Goal: Information Seeking & Learning: Understand process/instructions

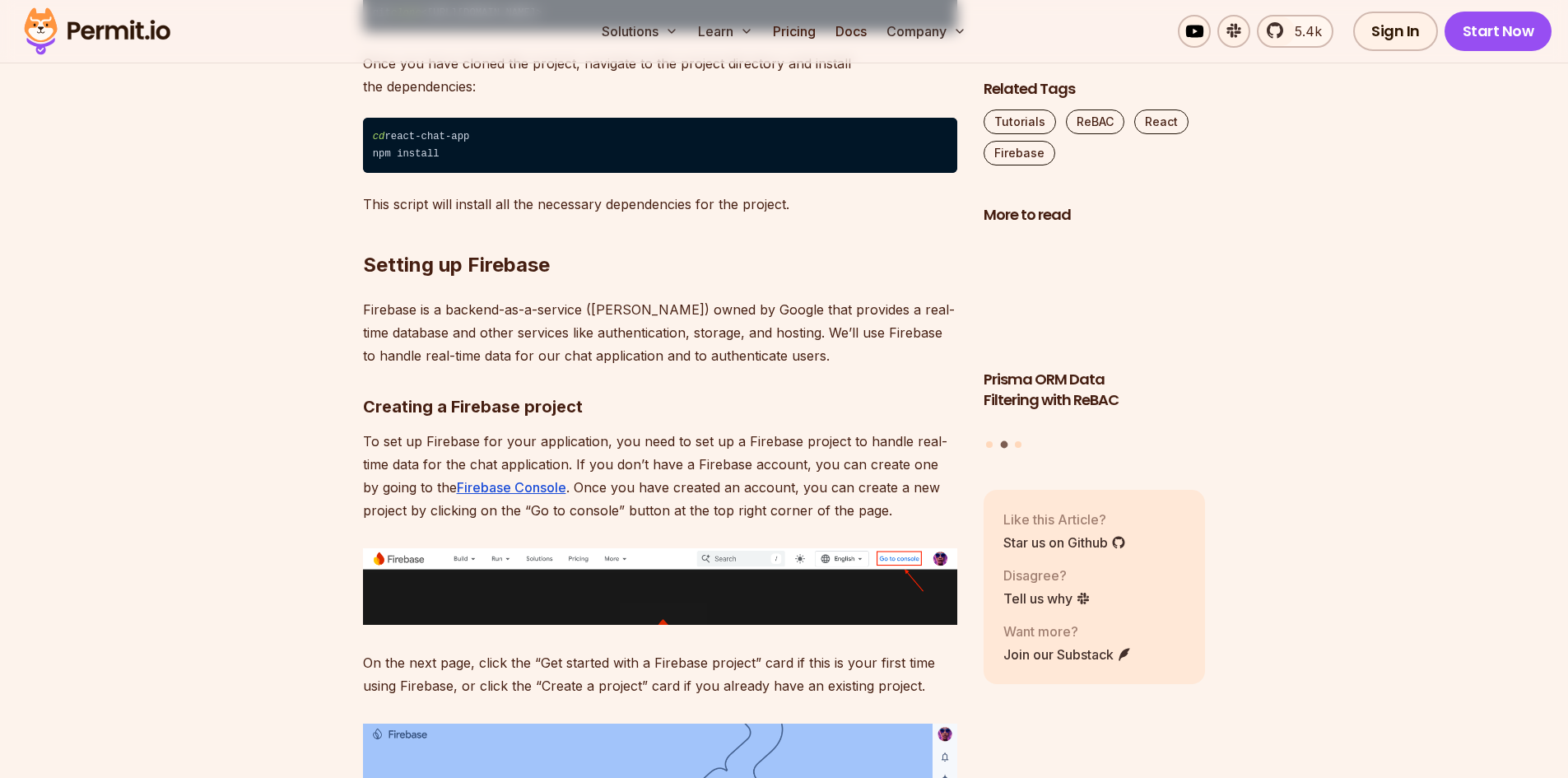
scroll to position [1729, 0]
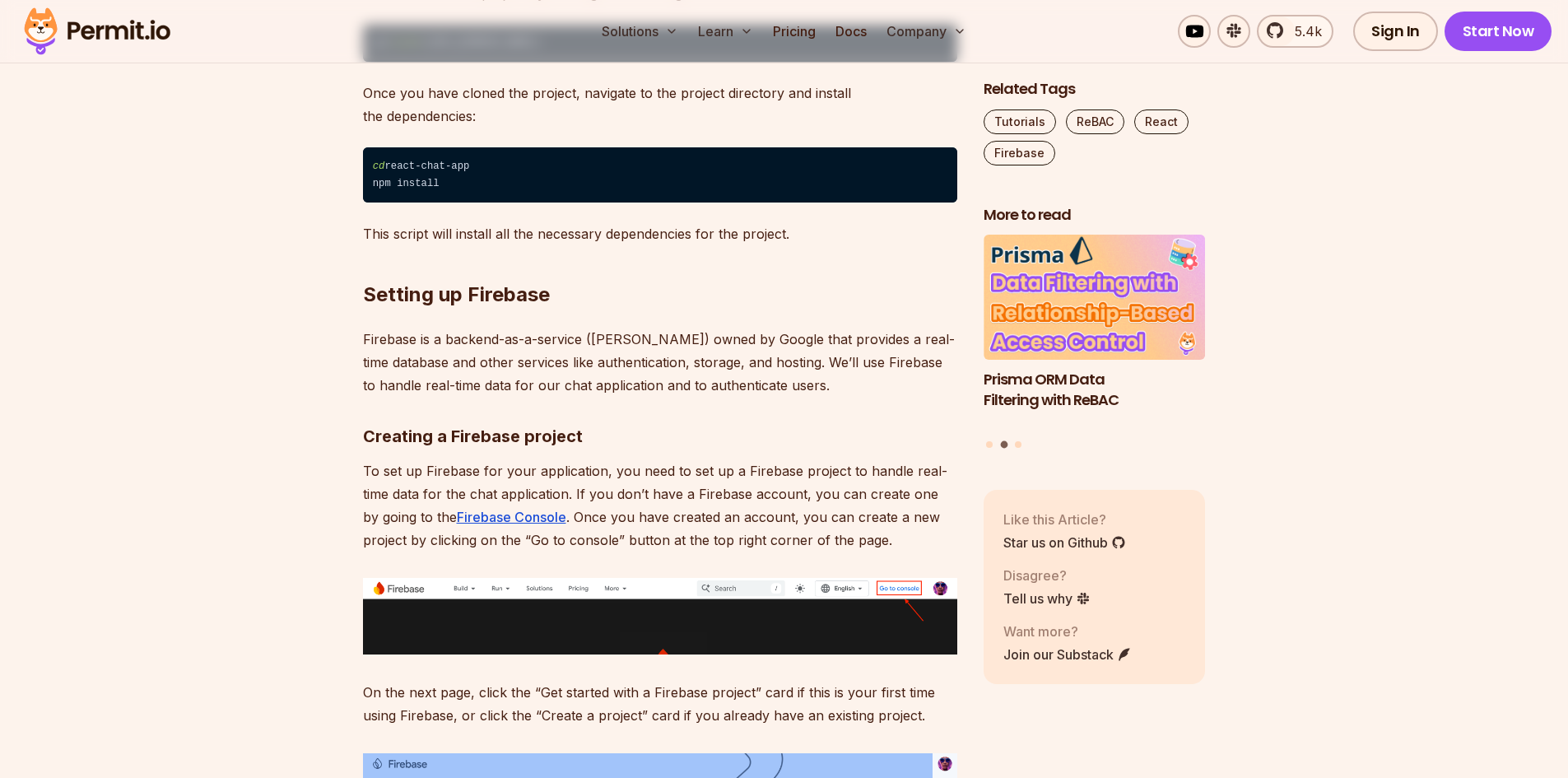
click at [482, 353] on p "Firebase is a backend-as-a-service ([PERSON_NAME]) owned by Google that provide…" at bounding box center [660, 362] width 594 height 69
click at [645, 358] on p "Firebase is a backend-as-a-service ([PERSON_NAME]) owned by Google that provide…" at bounding box center [660, 362] width 594 height 69
click at [724, 351] on p "Firebase is a backend-as-a-service ([PERSON_NAME]) owned by Google that provide…" at bounding box center [660, 362] width 594 height 69
click at [778, 389] on p "Firebase is a backend-as-a-service ([PERSON_NAME]) owned by Google that provide…" at bounding box center [660, 362] width 594 height 69
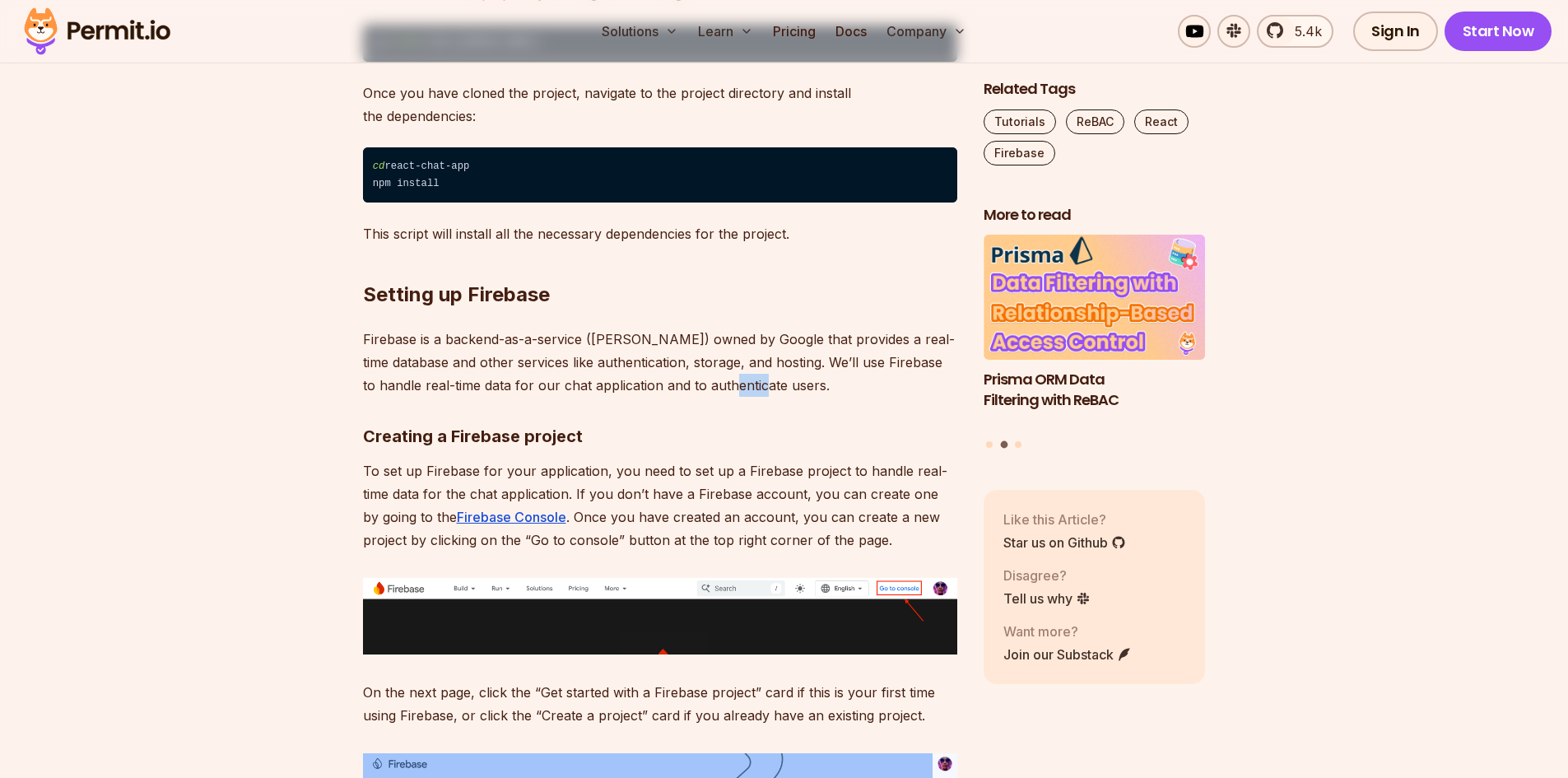
click at [778, 389] on p "Firebase is a backend-as-a-service ([PERSON_NAME]) owned by Google that provide…" at bounding box center [660, 362] width 594 height 69
click at [723, 467] on p "To set up Firebase for your application, you need to set up a Firebase project …" at bounding box center [660, 505] width 594 height 92
drag, startPoint x: 723, startPoint y: 467, endPoint x: 865, endPoint y: 466, distance: 142.0
click at [808, 467] on p "To set up Firebase for your application, you need to set up a Firebase project …" at bounding box center [660, 505] width 594 height 92
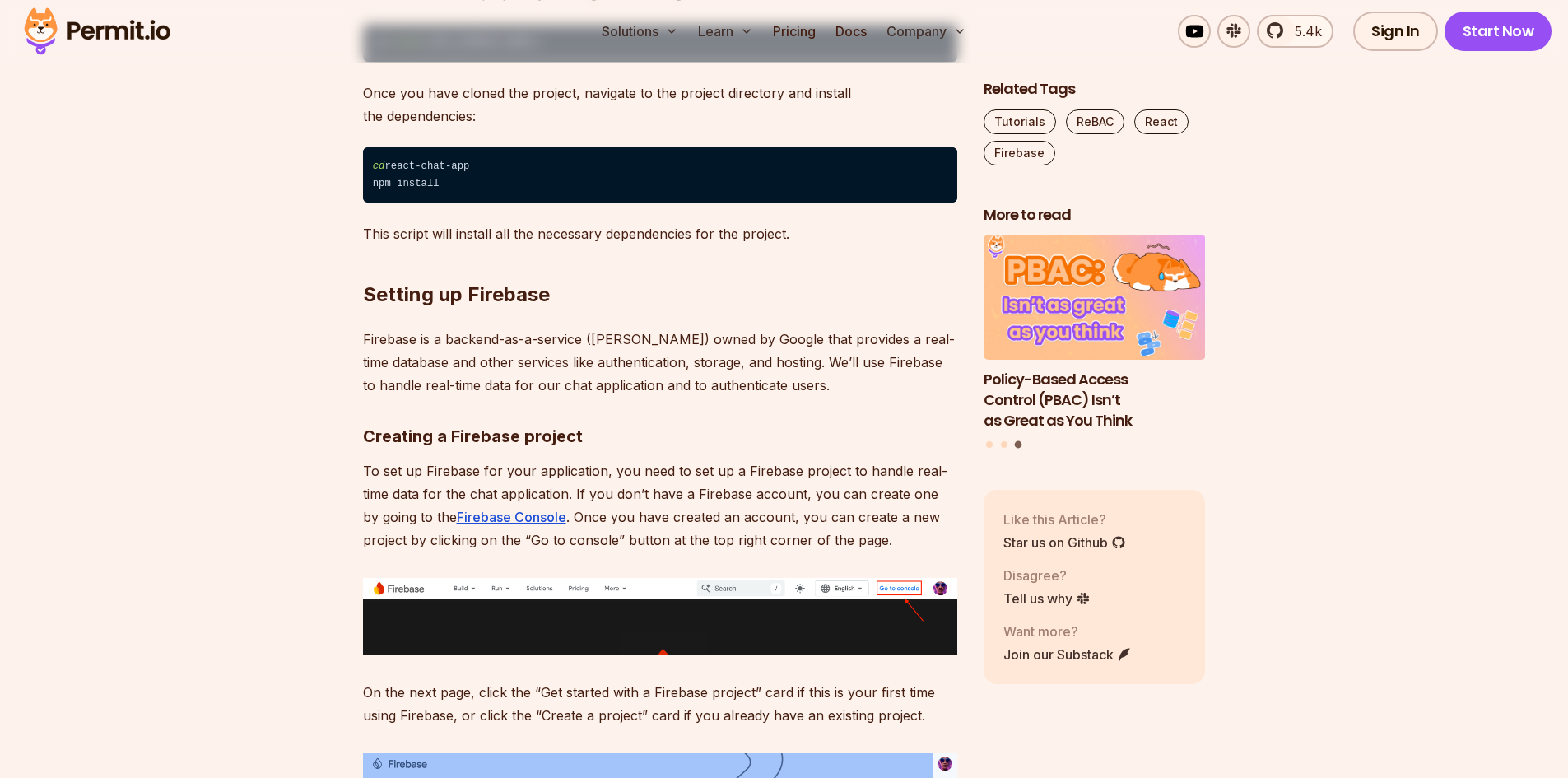
click at [796, 490] on p "To set up Firebase for your application, you need to set up a Firebase project …" at bounding box center [660, 505] width 594 height 92
click at [442, 487] on p "To set up Firebase for your application, you need to set up a Firebase project …" at bounding box center [660, 505] width 594 height 92
drag, startPoint x: 442, startPoint y: 487, endPoint x: 564, endPoint y: 488, distance: 122.0
click at [481, 487] on p "To set up Firebase for your application, you need to set up a Firebase project …" at bounding box center [660, 505] width 594 height 92
click at [642, 512] on p "To set up Firebase for your application, you need to set up a Firebase project …" at bounding box center [660, 505] width 594 height 92
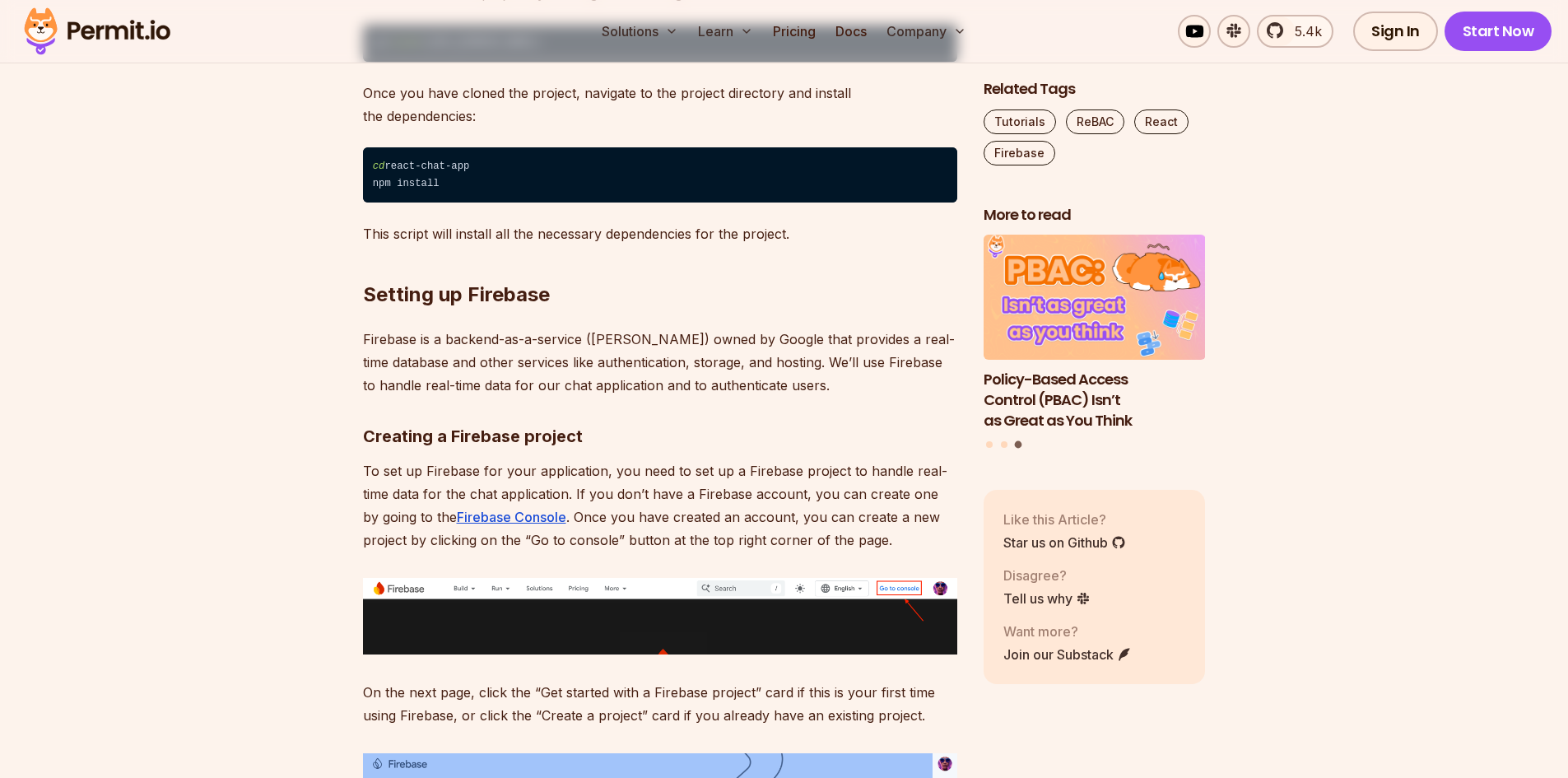
click at [684, 502] on p "To set up Firebase for your application, you need to set up a Firebase project …" at bounding box center [660, 505] width 594 height 92
drag, startPoint x: 684, startPoint y: 502, endPoint x: 752, endPoint y: 503, distance: 68.0
click at [723, 503] on p "To set up Firebase for your application, you need to set up a Firebase project …" at bounding box center [660, 505] width 594 height 92
click at [788, 498] on p "To set up Firebase for your application, you need to set up a Firebase project …" at bounding box center [660, 505] width 594 height 92
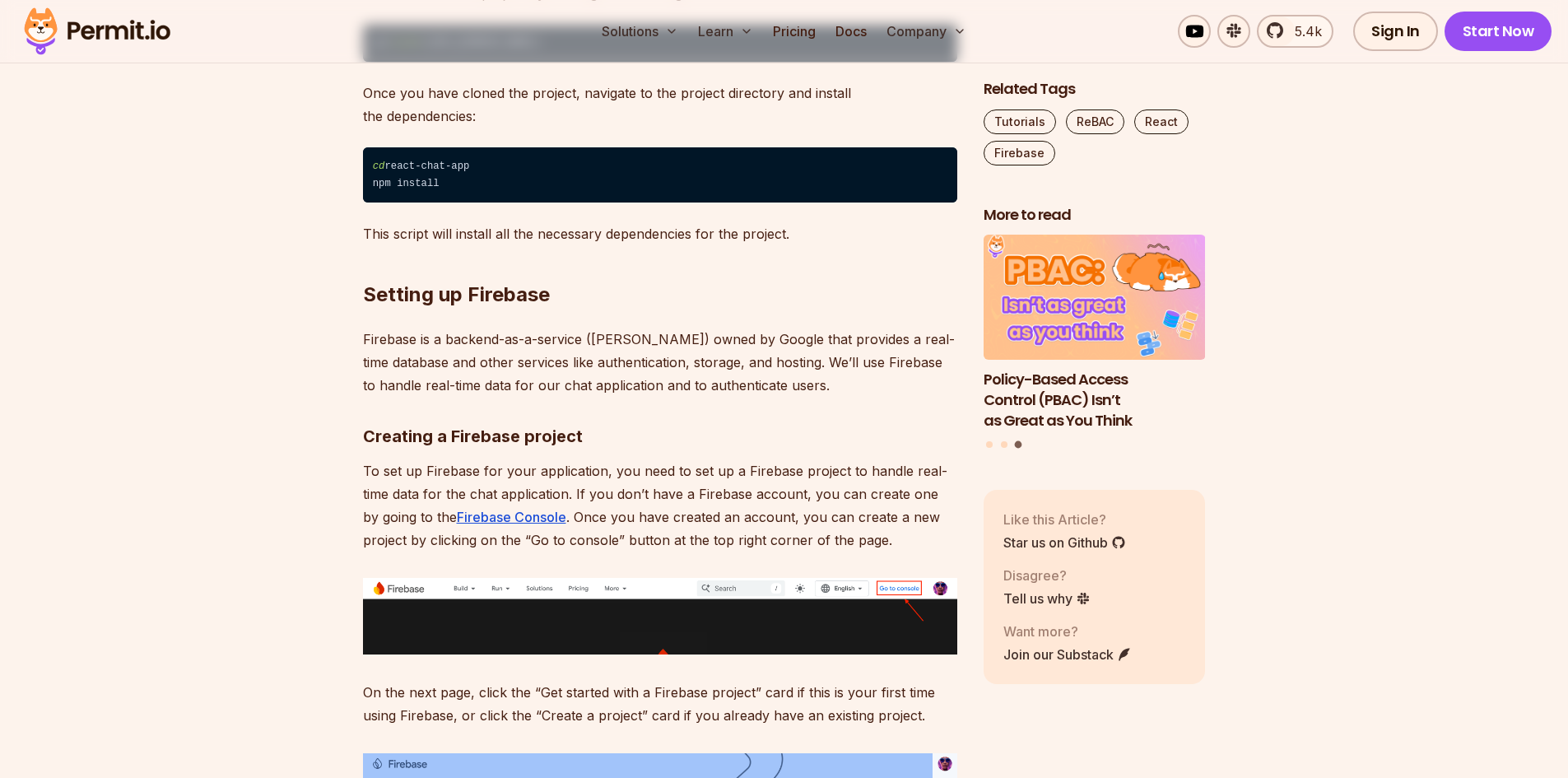
click at [562, 538] on p "To set up Firebase for your application, you need to set up a Firebase project …" at bounding box center [660, 505] width 594 height 92
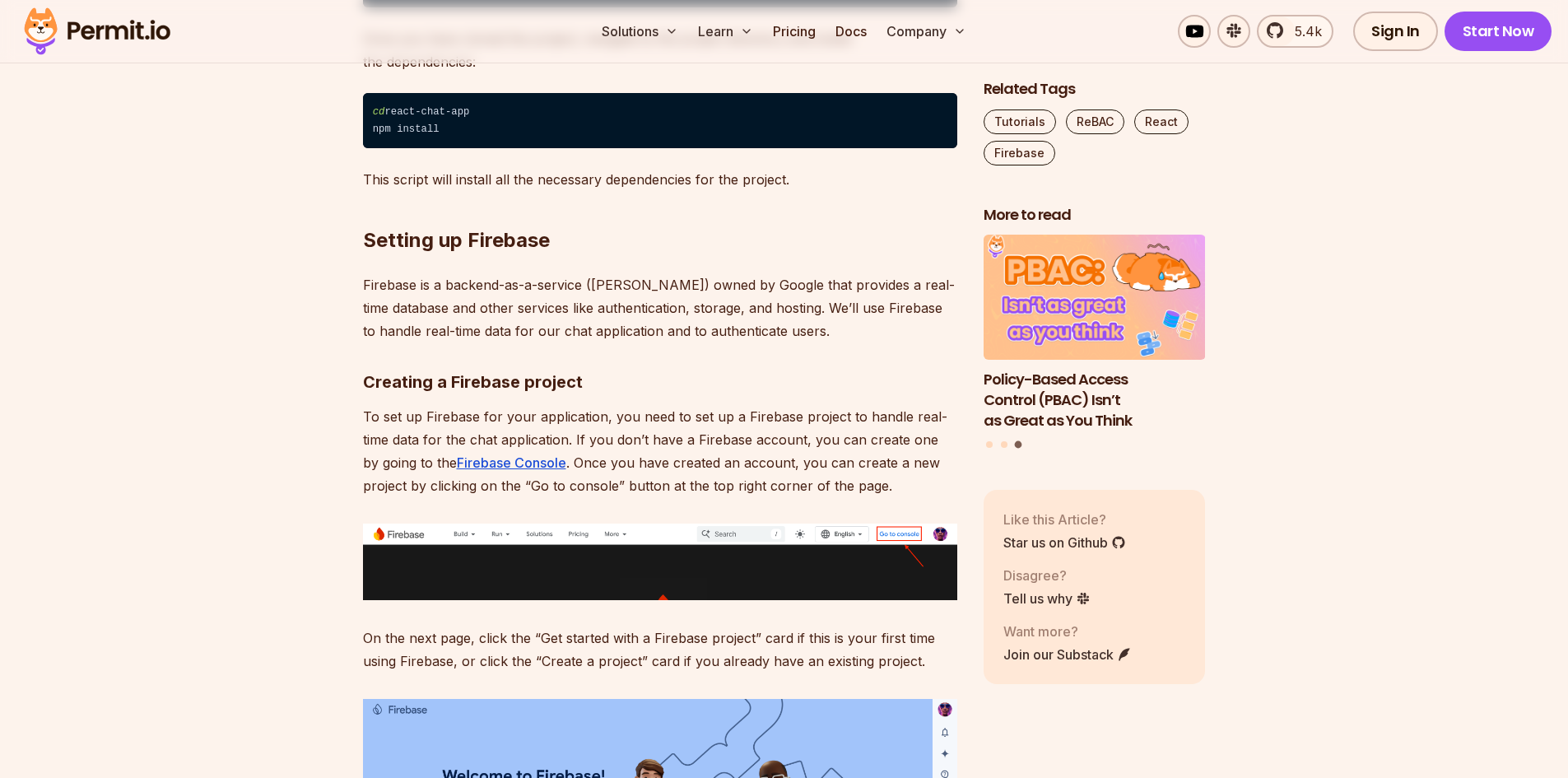
scroll to position [1812, 0]
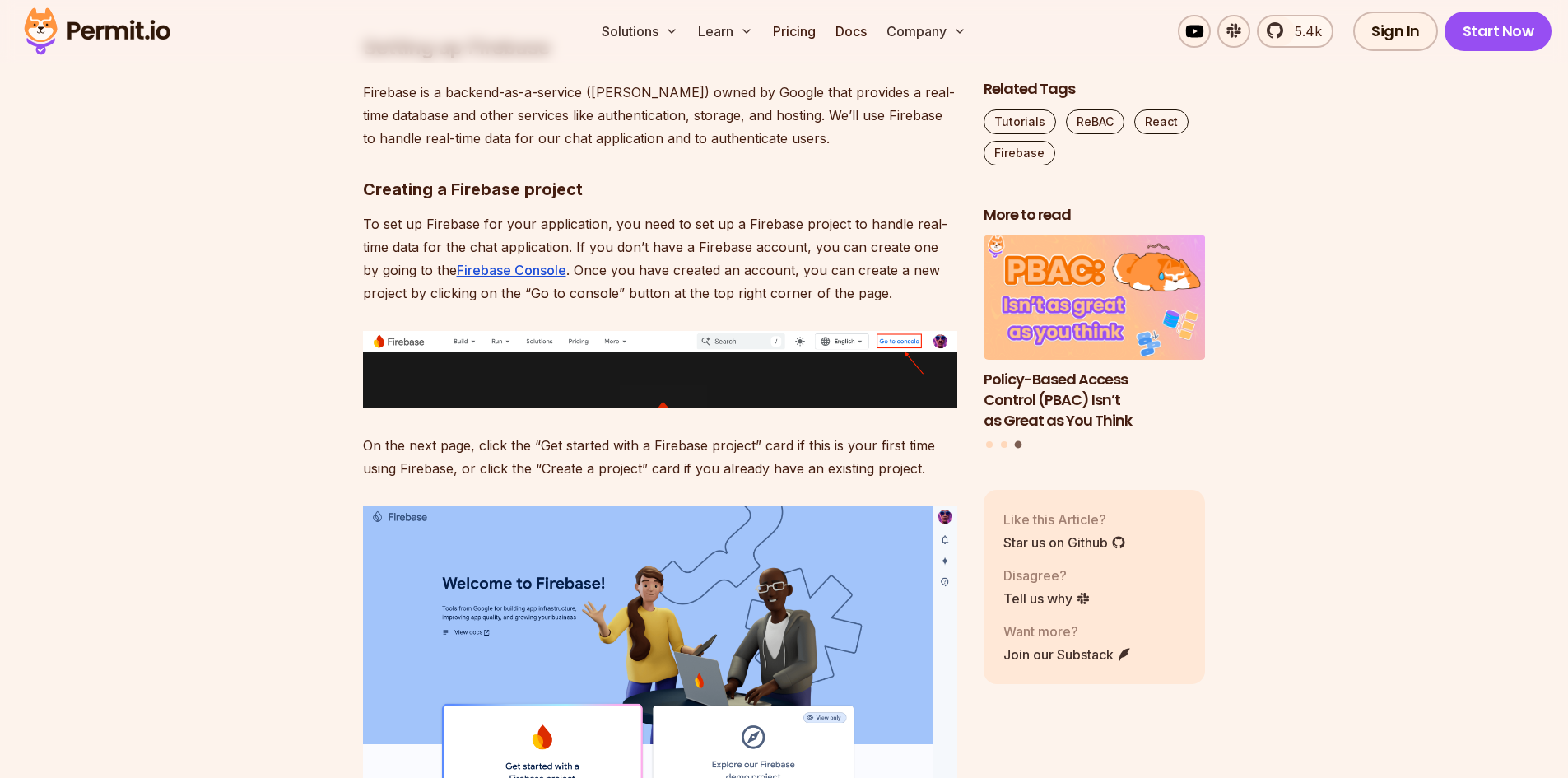
click at [452, 461] on p "On the next page, click the “Get started with a Firebase project” card if this …" at bounding box center [660, 457] width 594 height 46
drag, startPoint x: 452, startPoint y: 461, endPoint x: 603, endPoint y: 461, distance: 151.0
click at [453, 461] on p "On the next page, click the “Get started with a Firebase project” card if this …" at bounding box center [660, 457] width 594 height 46
click at [605, 449] on p "On the next page, click the “Get started with a Firebase project” card if this …" at bounding box center [660, 457] width 594 height 46
drag, startPoint x: 605, startPoint y: 449, endPoint x: 787, endPoint y: 451, distance: 182.0
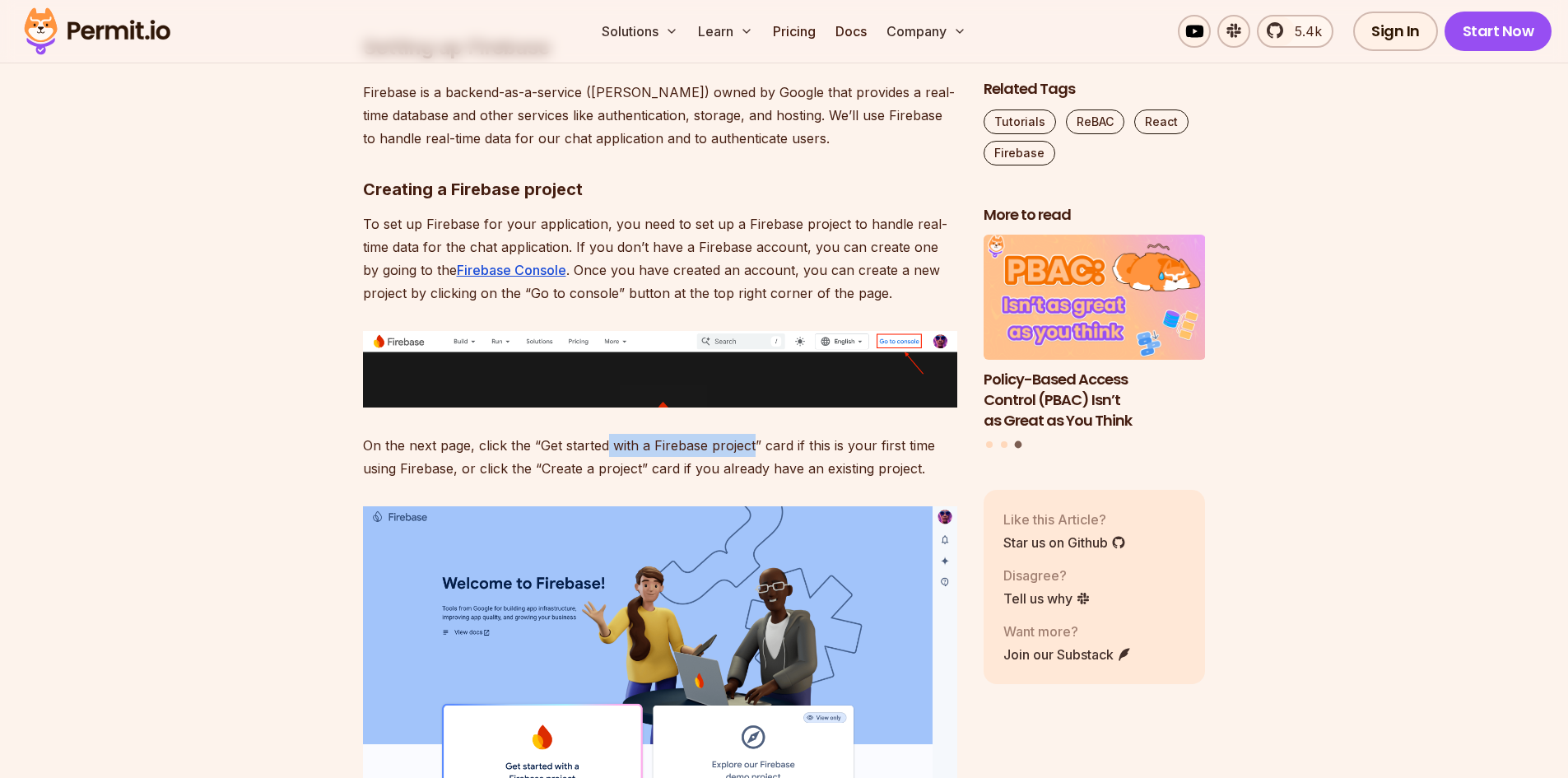
click at [753, 449] on p "On the next page, click the “Get started with a Firebase project” card if this …" at bounding box center [660, 457] width 594 height 46
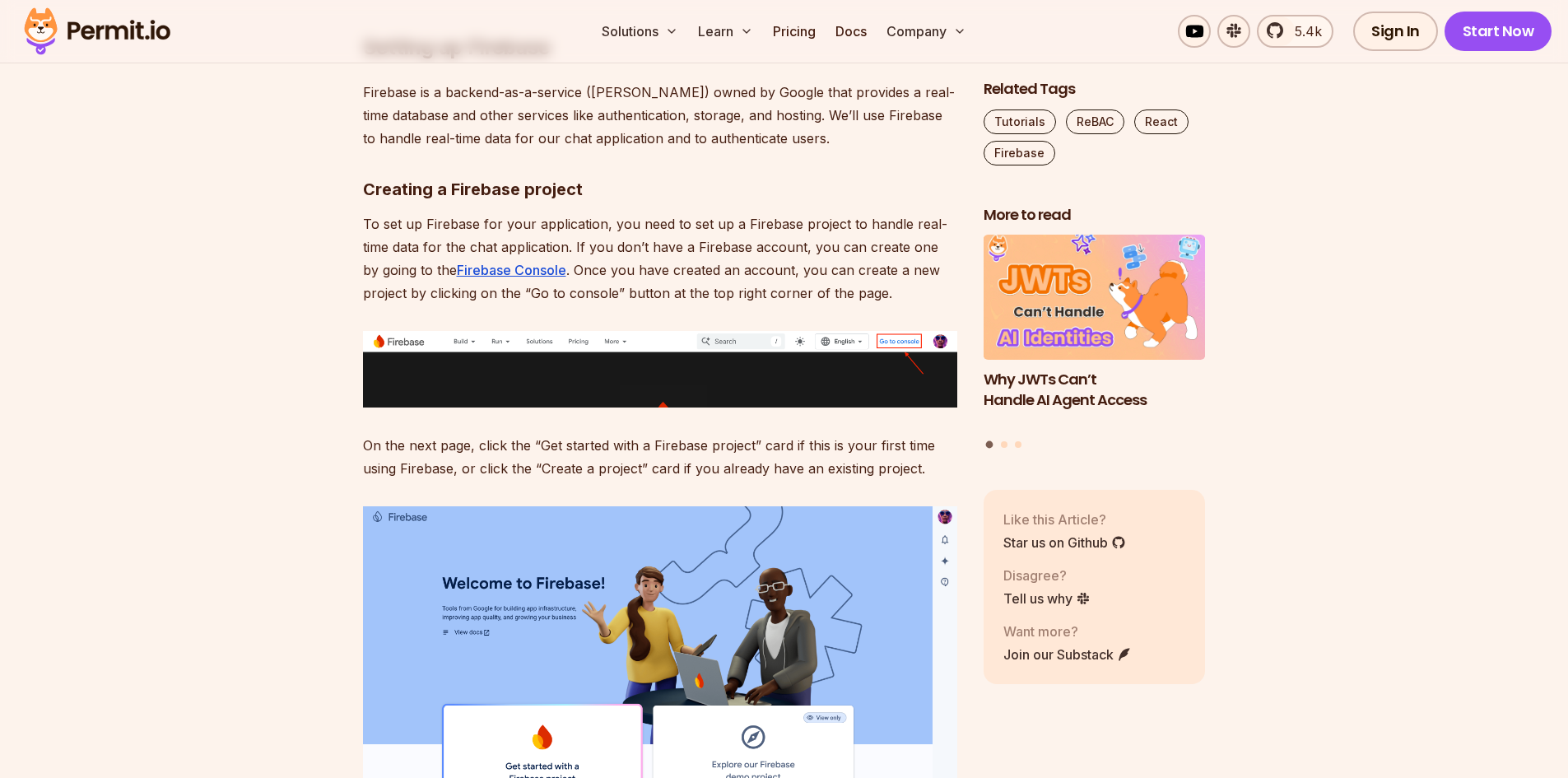
click at [479, 472] on p "On the next page, click the “Get started with a Firebase project” card if this …" at bounding box center [660, 457] width 594 height 46
click at [664, 468] on p "On the next page, click the “Get started with a Firebase project” card if this …" at bounding box center [660, 457] width 594 height 46
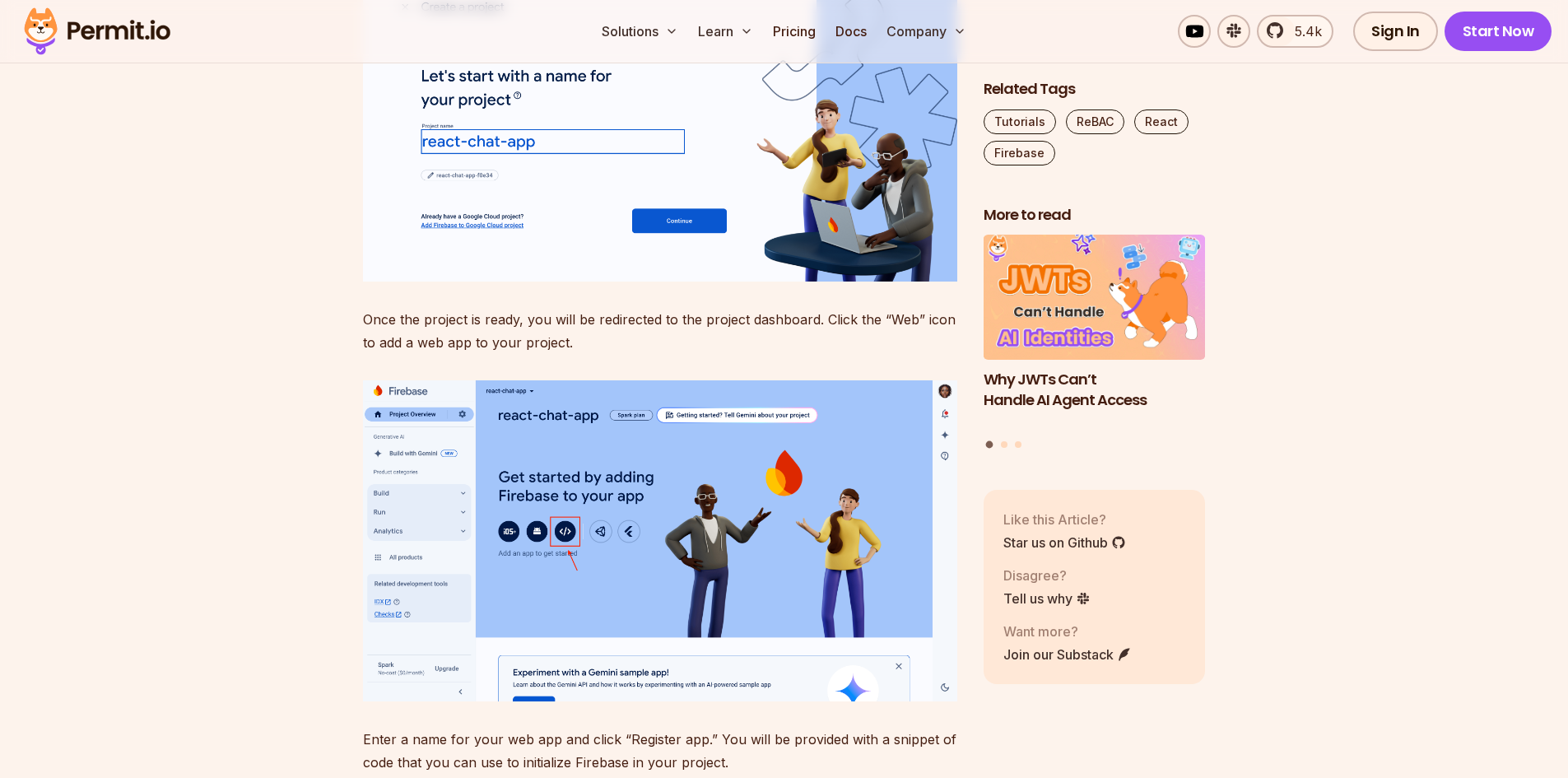
scroll to position [3047, 0]
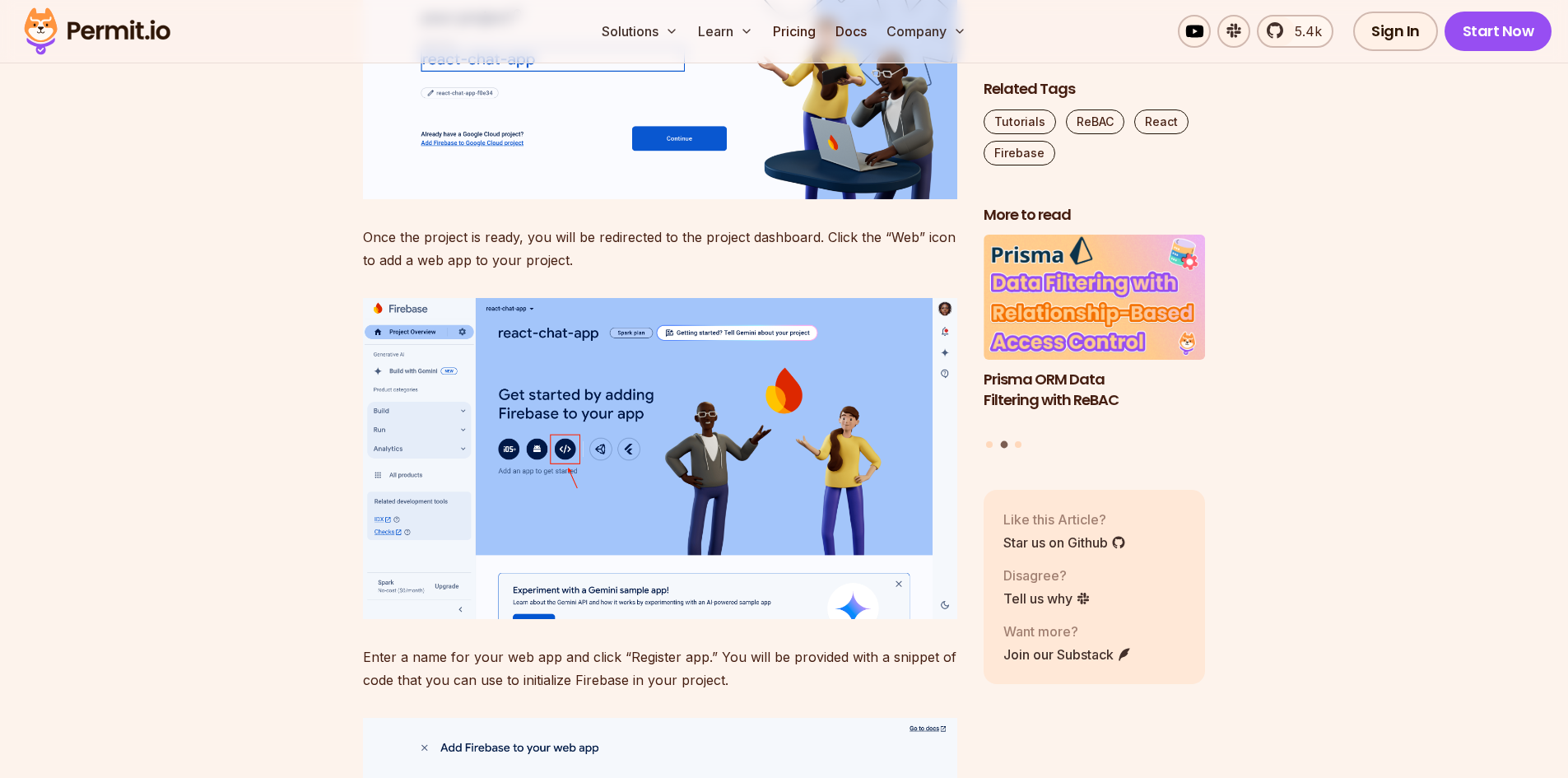
click at [792, 242] on p "Once the project is ready, you will be redirected to the project dashboard. Cli…" at bounding box center [660, 249] width 594 height 46
click at [553, 258] on p "Once the project is ready, you will be redirected to the project dashboard. Cli…" at bounding box center [660, 249] width 594 height 46
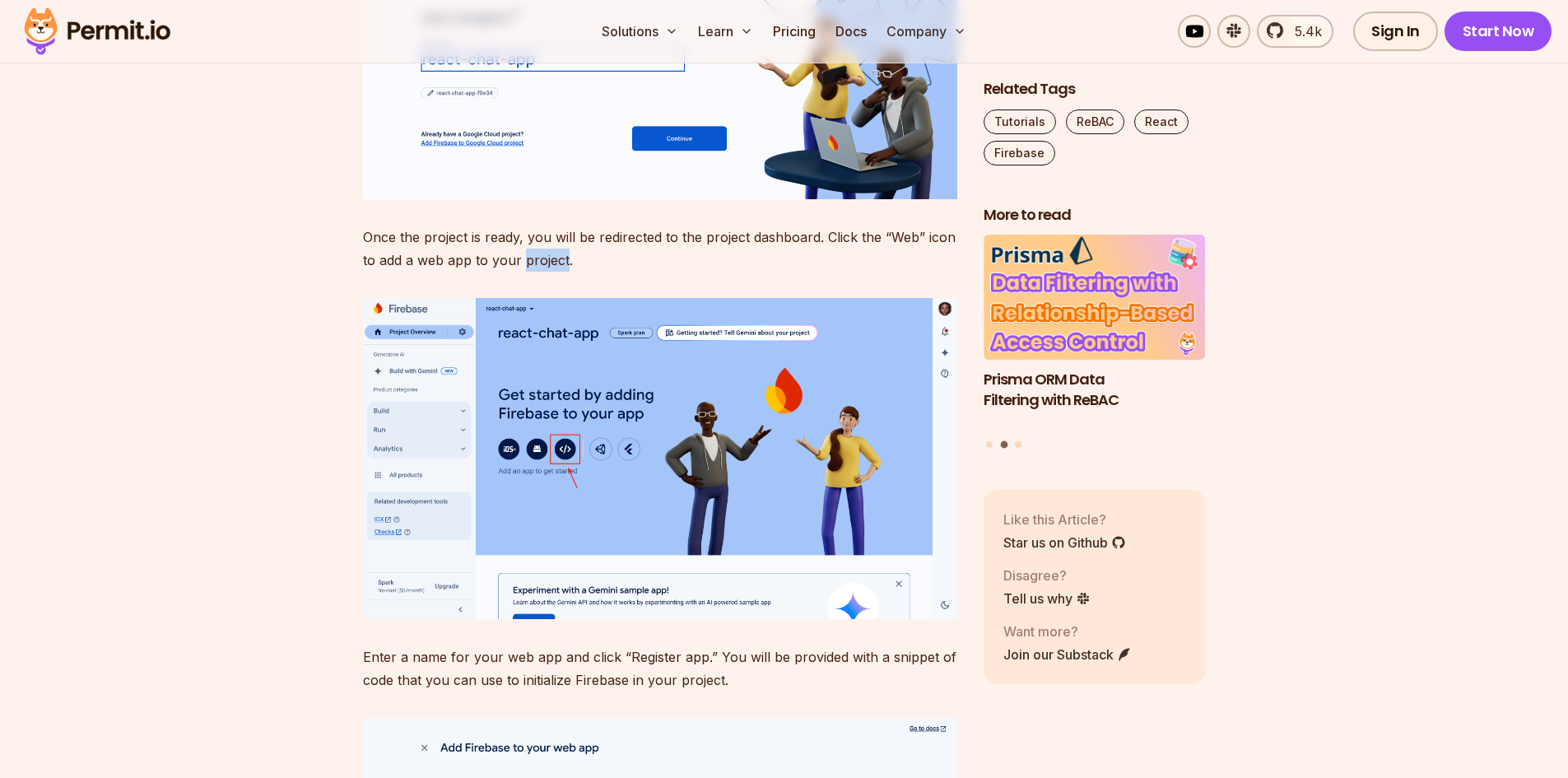
click at [553, 258] on p "Once the project is ready, you will be redirected to the project dashboard. Cli…" at bounding box center [660, 249] width 594 height 46
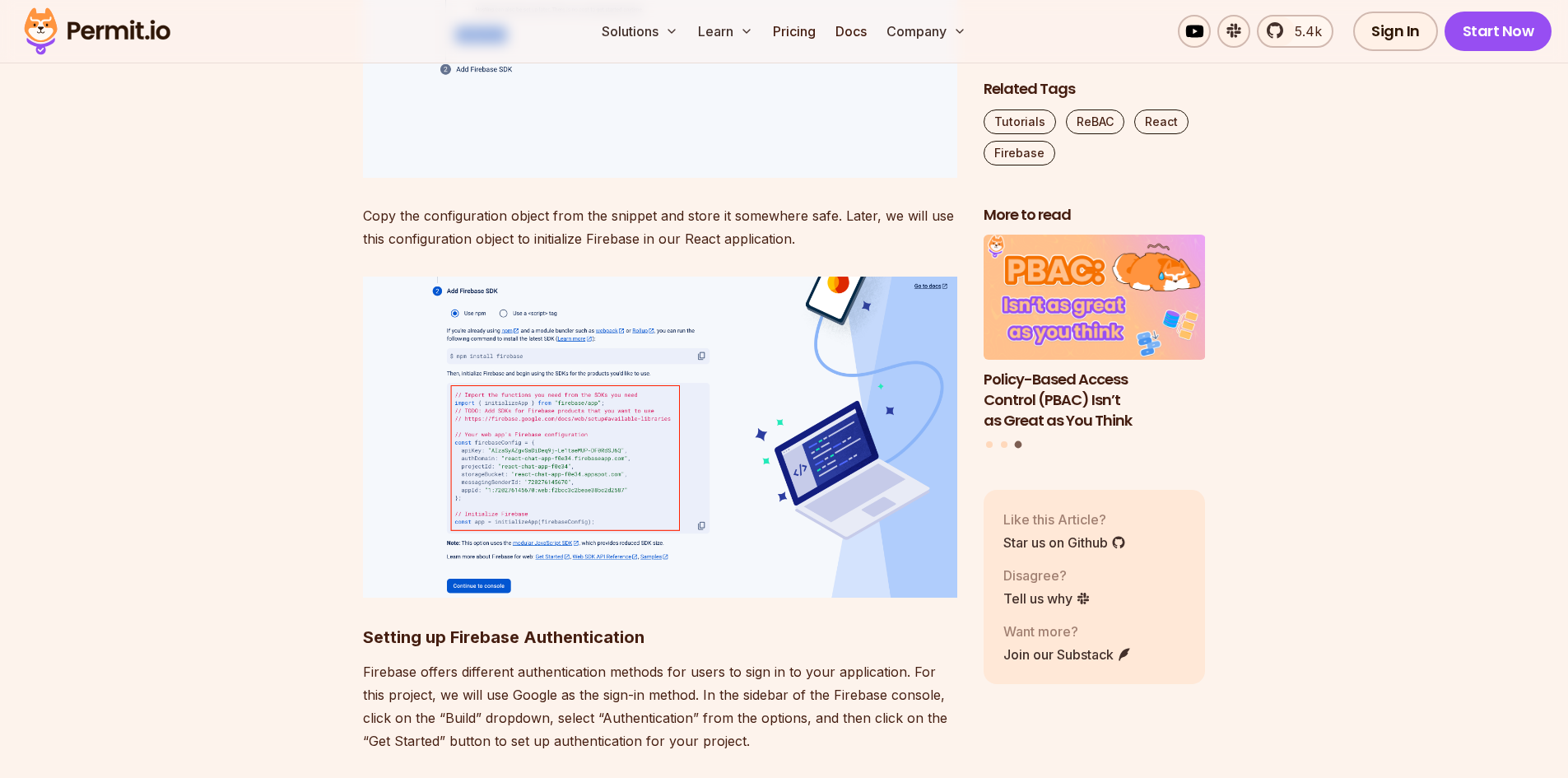
scroll to position [3870, 0]
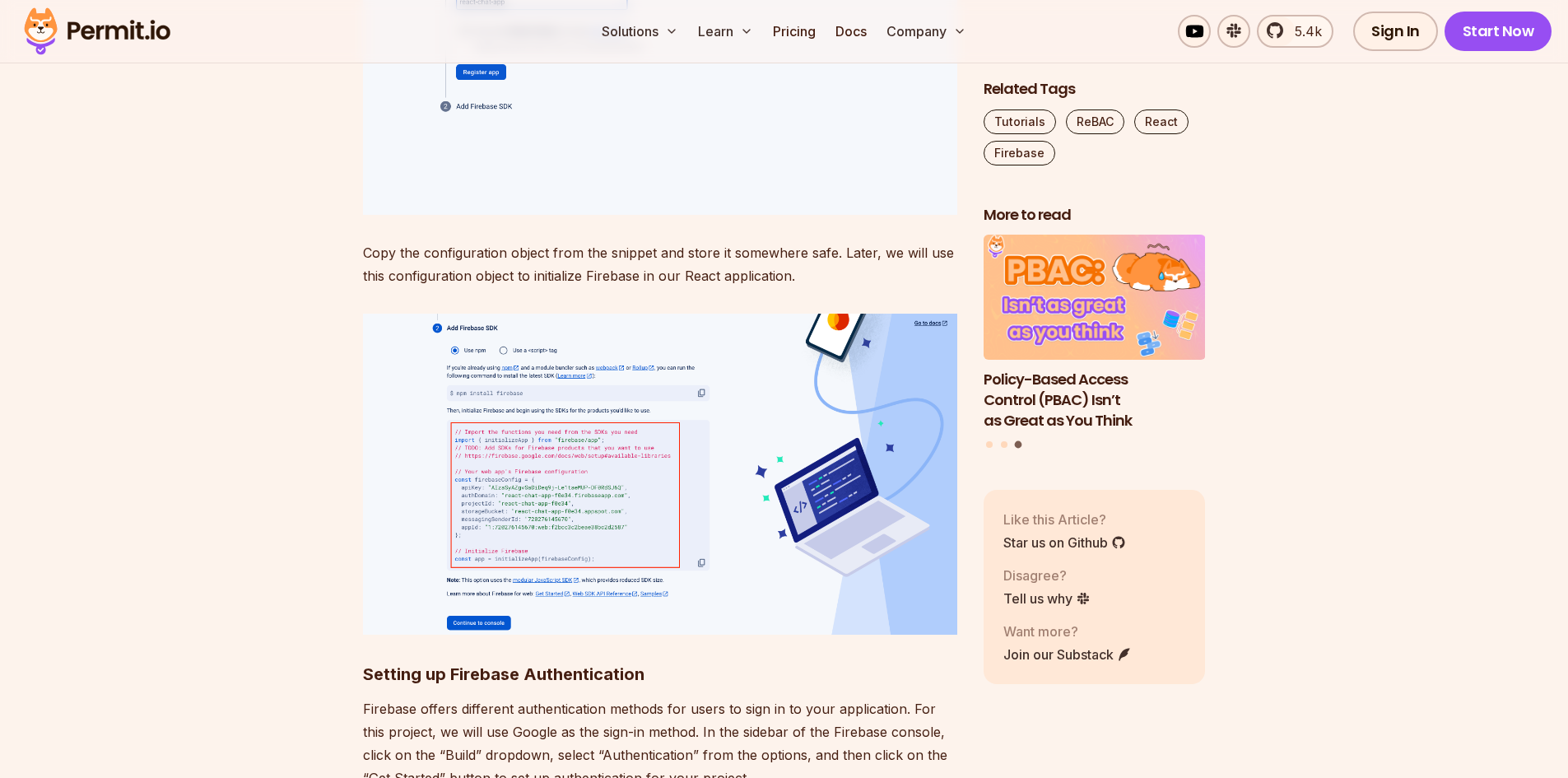
click at [544, 513] on img at bounding box center [660, 473] width 594 height 321
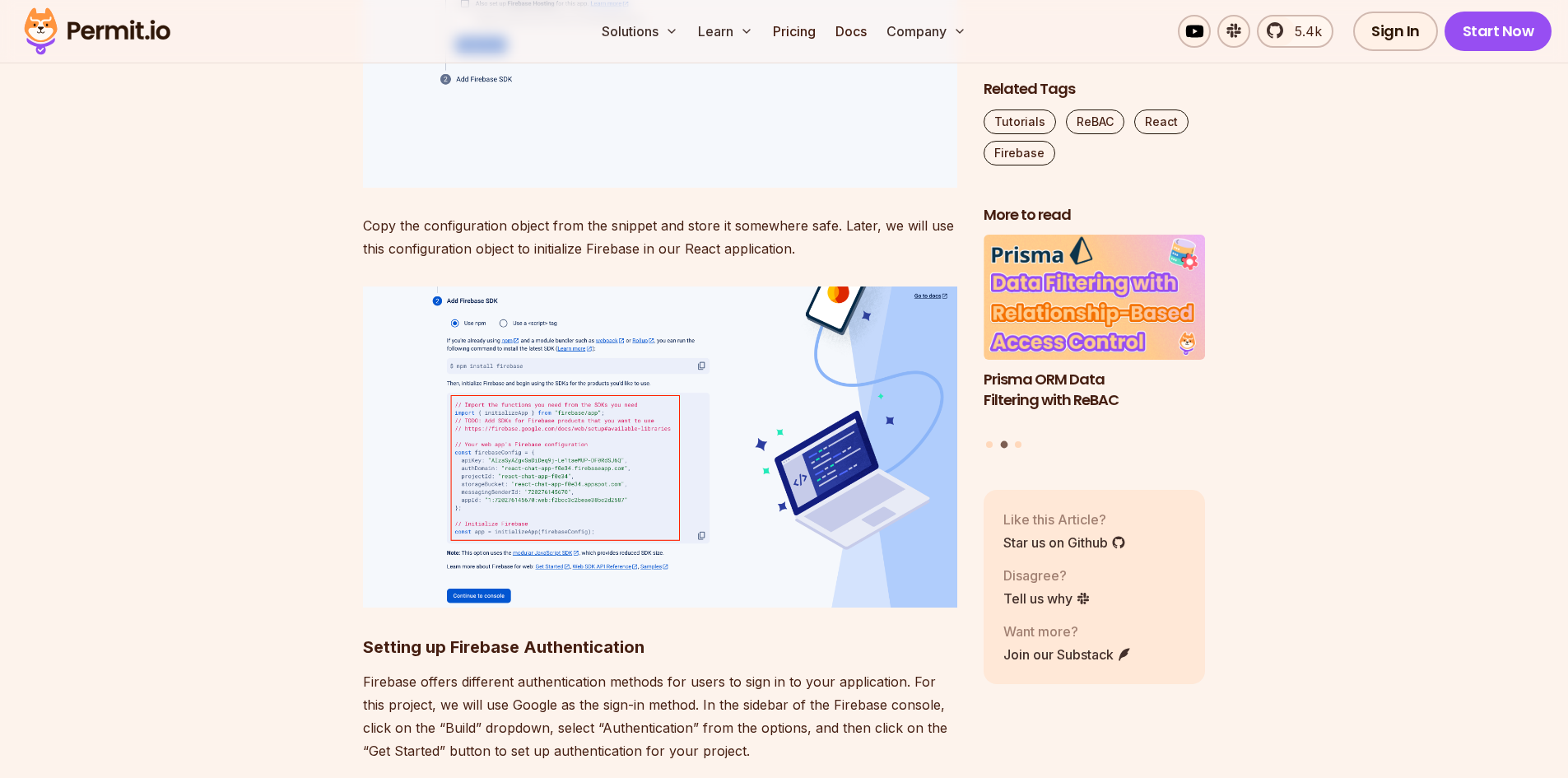
scroll to position [3870, 0]
